Goal: Information Seeking & Learning: Learn about a topic

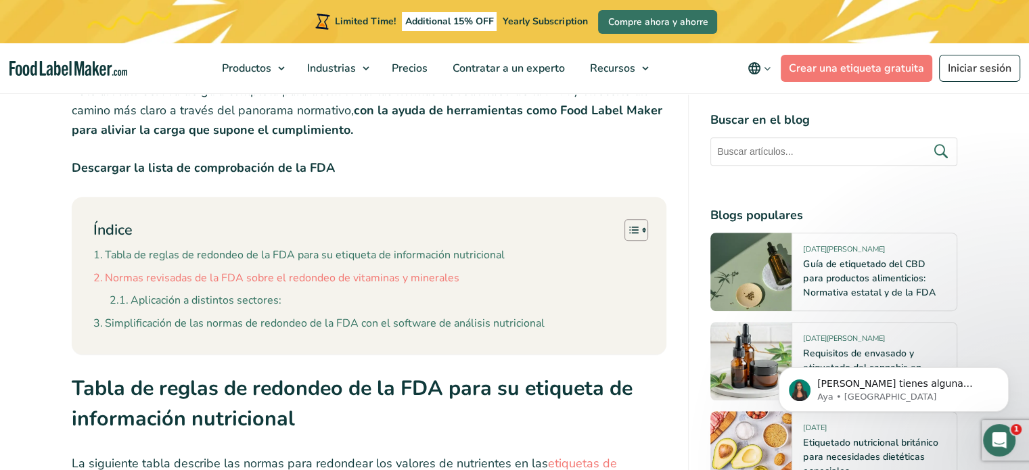
scroll to position [744, 0]
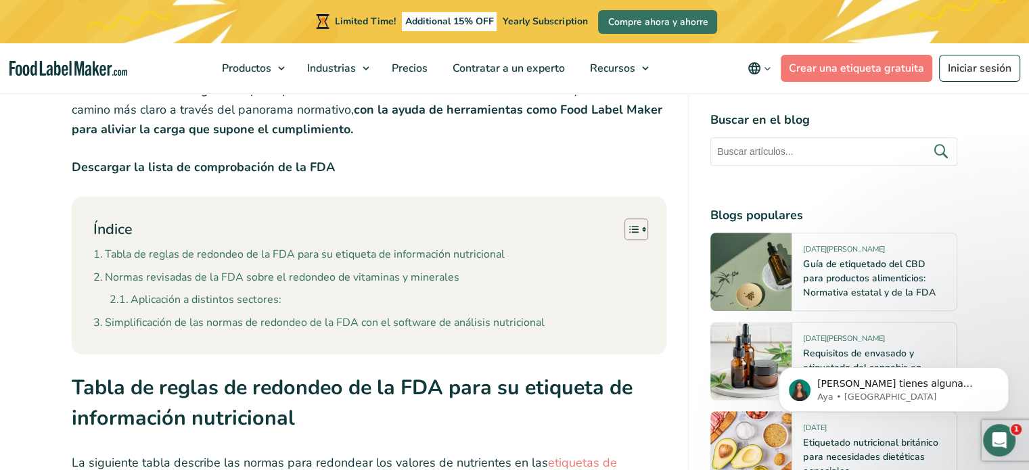
click at [292, 159] on strong "Descargar la lista de comprobación de la FDA" at bounding box center [203, 167] width 263 height 16
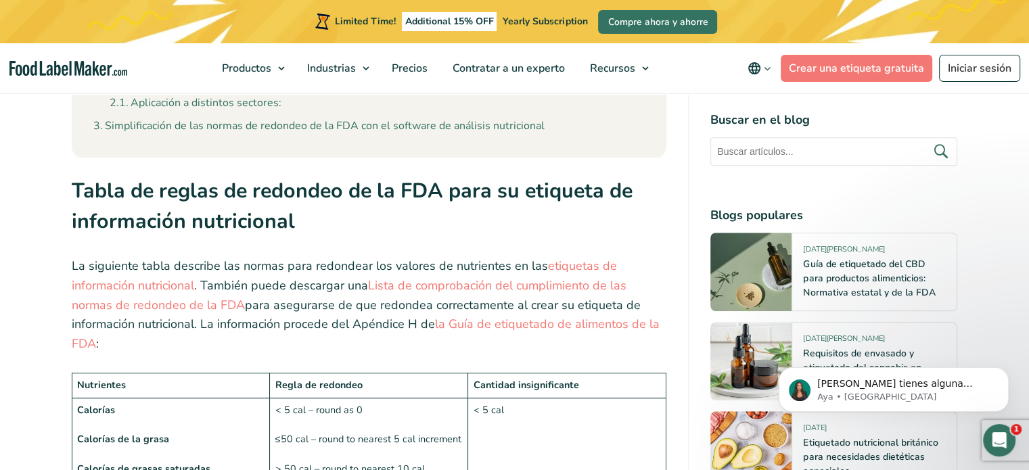
scroll to position [947, 0]
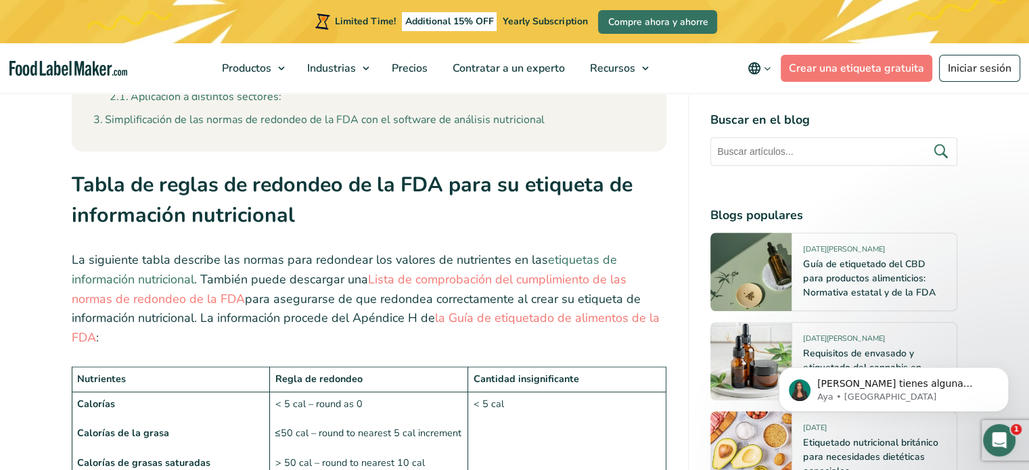
click at [581, 252] on link "etiquetas de información nutricional" at bounding box center [344, 270] width 545 height 36
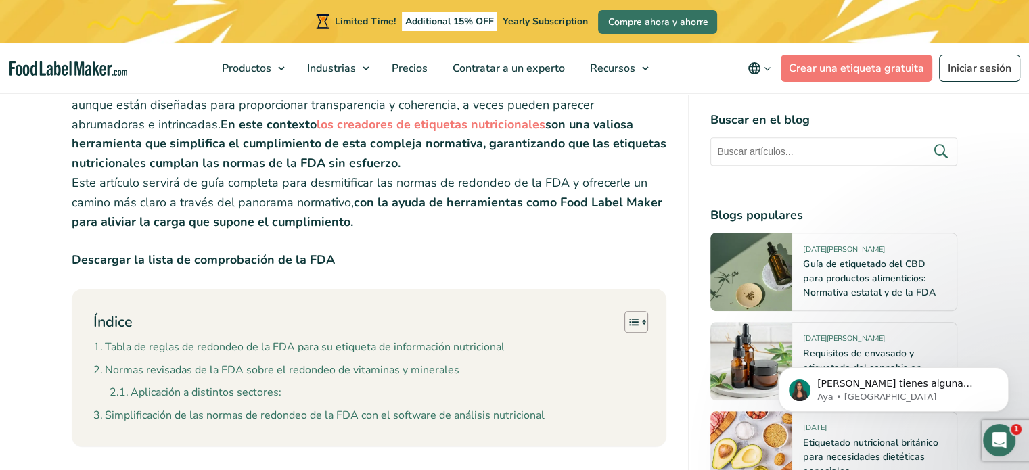
scroll to position [609, 0]
